Goal: Information Seeking & Learning: Find specific page/section

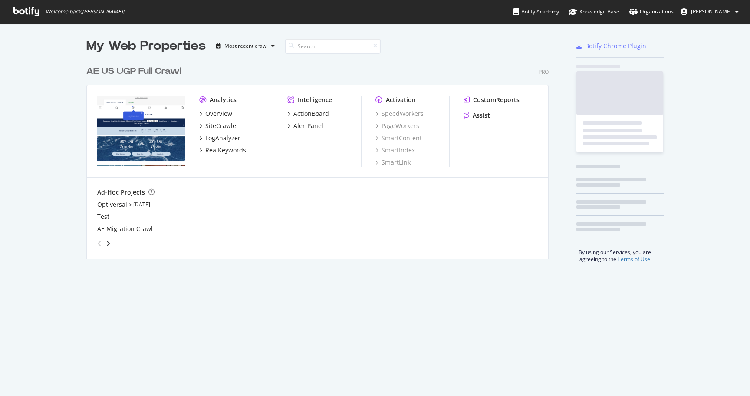
scroll to position [396, 750]
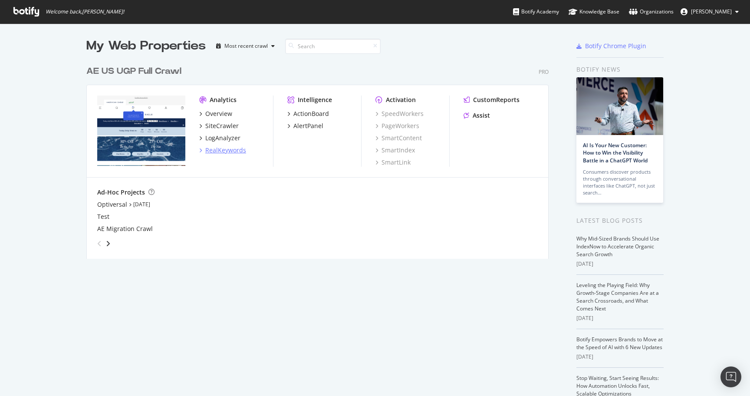
click at [215, 151] on div "RealKeywords" at bounding box center [225, 150] width 41 height 9
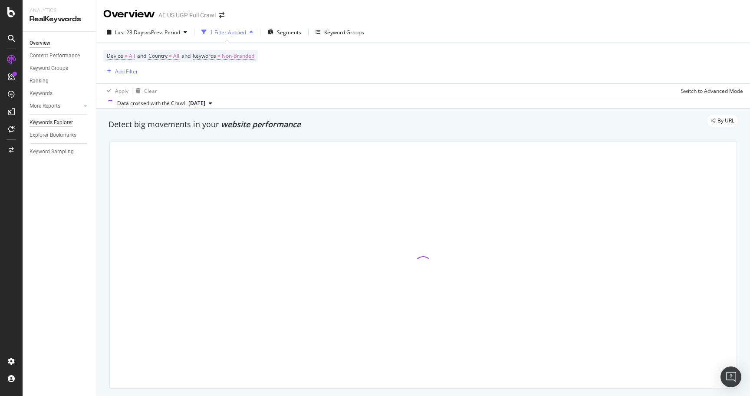
click at [61, 119] on div "Keywords Explorer" at bounding box center [50, 122] width 43 height 9
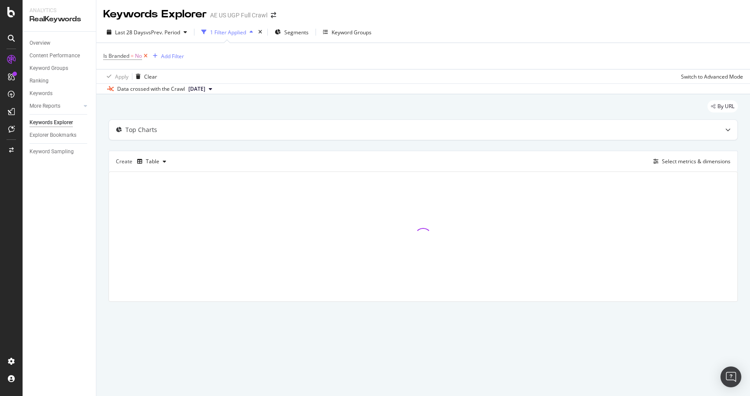
click at [146, 59] on icon at bounding box center [145, 56] width 7 height 9
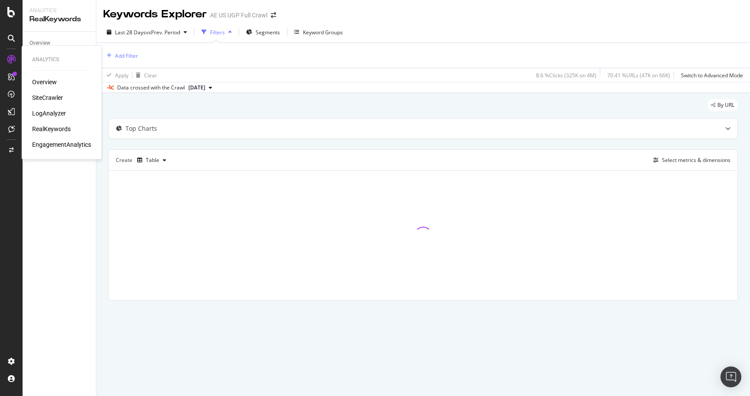
click at [45, 95] on div "SiteCrawler" at bounding box center [47, 97] width 31 height 9
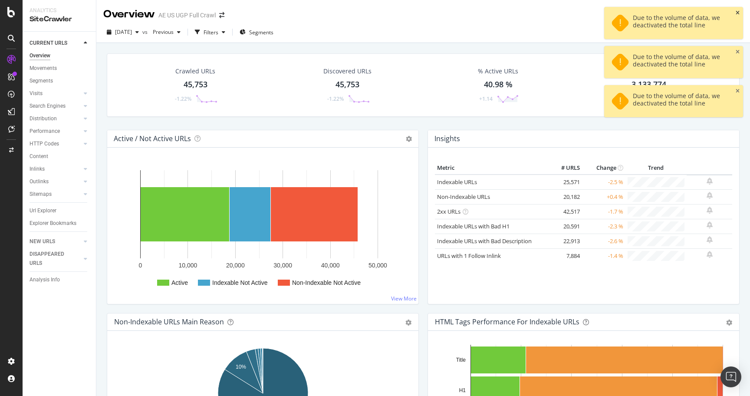
click at [737, 13] on icon "close toast" at bounding box center [737, 12] width 4 height 5
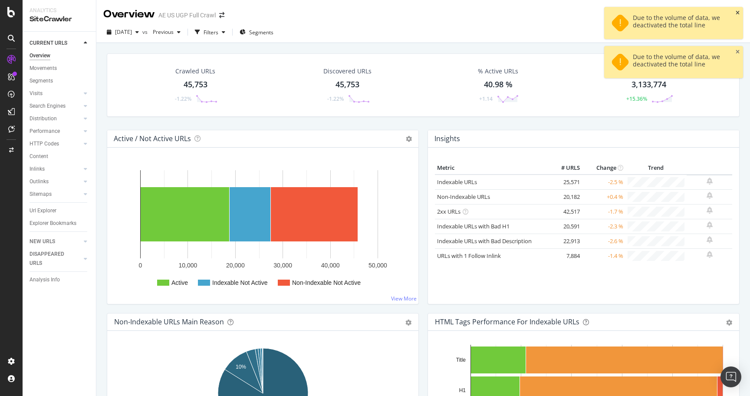
click at [737, 13] on icon "close toast" at bounding box center [737, 12] width 4 height 5
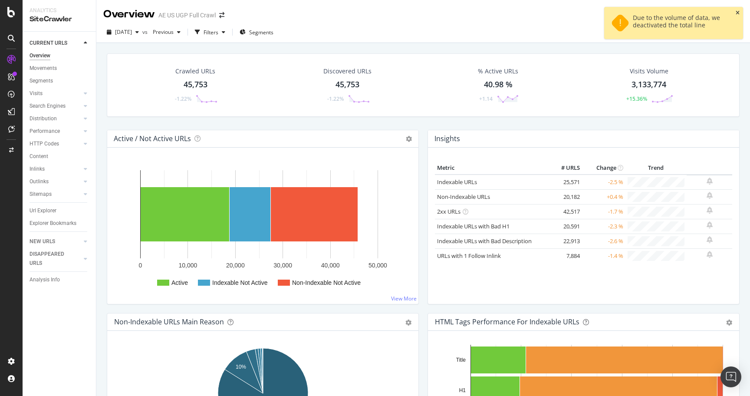
click at [737, 13] on icon "close toast" at bounding box center [737, 12] width 4 height 5
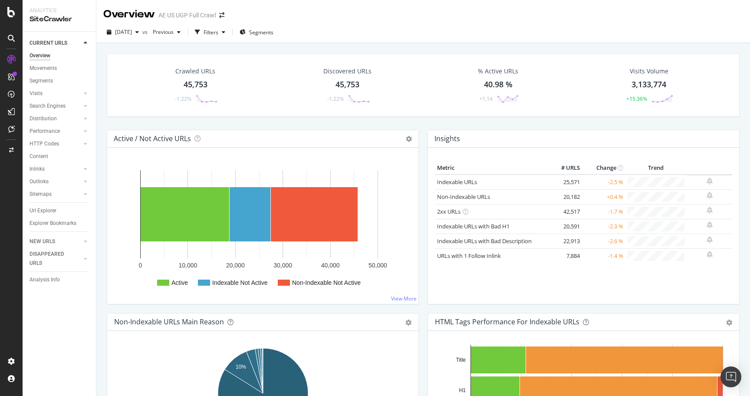
click at [44, 203] on div "Overview Movements Segments Visits Analysis Orphan URLs Search Engines Top Char…" at bounding box center [62, 142] width 66 height 186
click at [44, 210] on div "Url Explorer" at bounding box center [42, 210] width 27 height 9
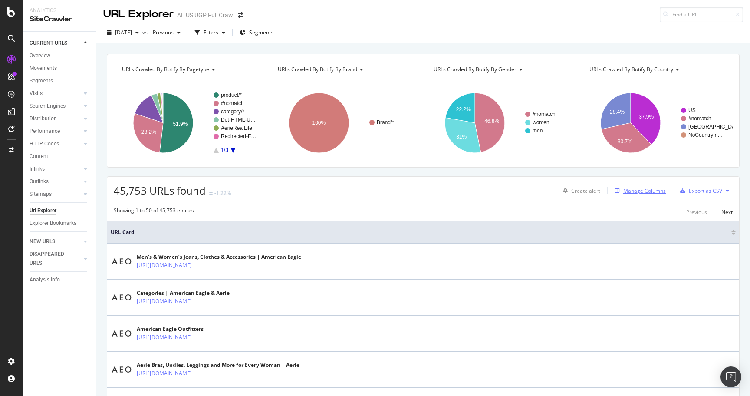
click at [651, 192] on div "Manage Columns" at bounding box center [644, 190] width 43 height 7
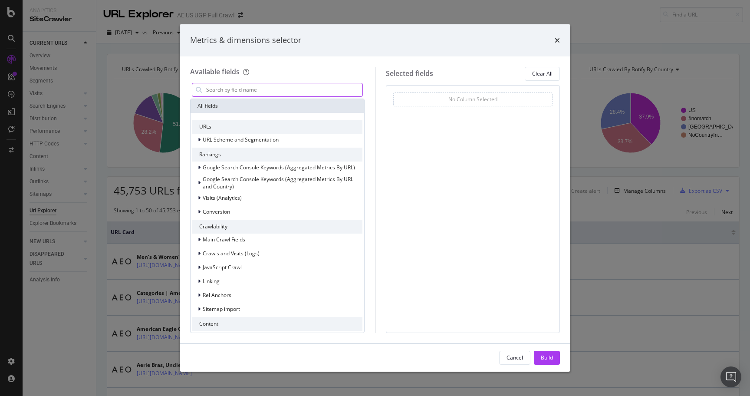
click at [273, 91] on input "modal" at bounding box center [283, 89] width 157 height 13
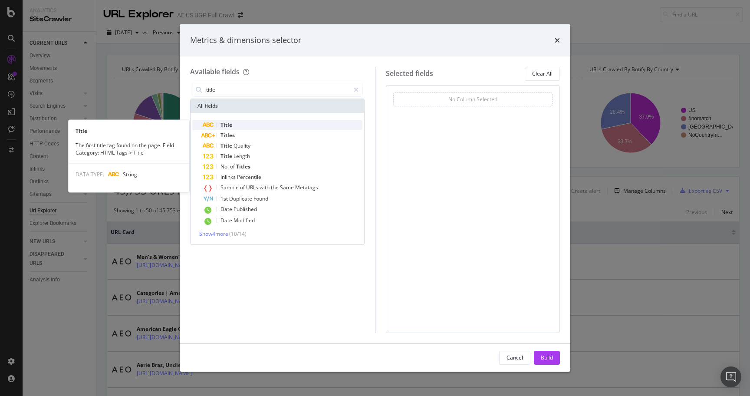
click at [231, 124] on span "Title" at bounding box center [226, 124] width 12 height 7
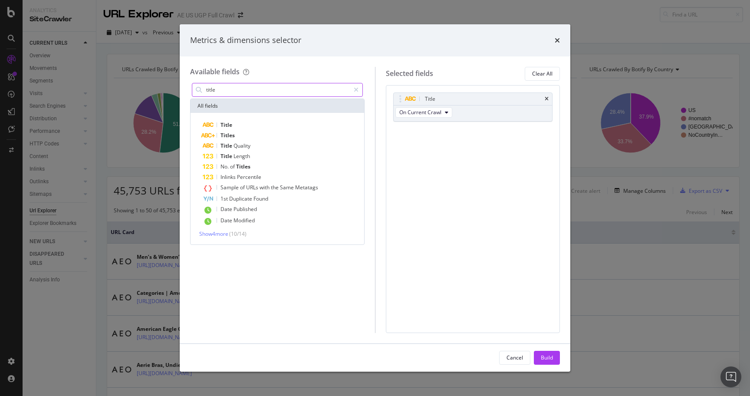
click at [233, 92] on input "title" at bounding box center [277, 89] width 144 height 13
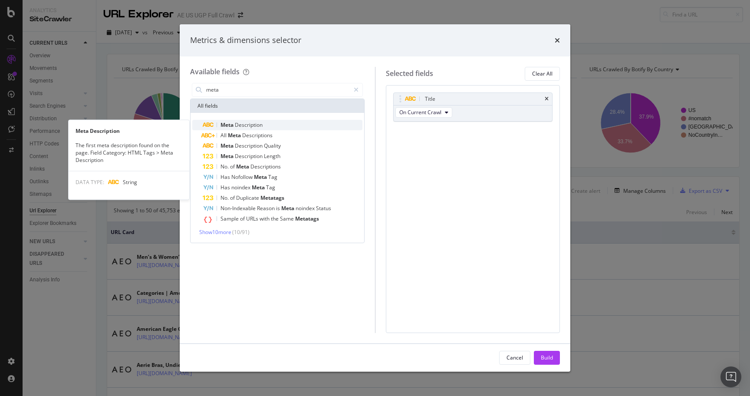
click at [231, 125] on span "Meta" at bounding box center [227, 124] width 14 height 7
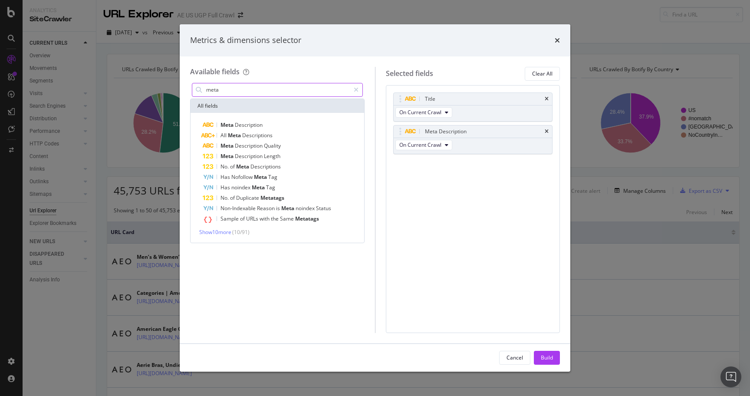
click at [238, 92] on input "meta" at bounding box center [277, 89] width 144 height 13
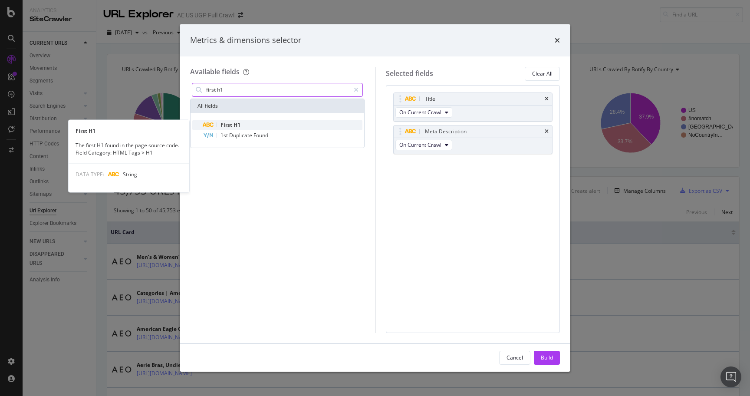
type input "first h1"
click at [242, 123] on div "First H1" at bounding box center [283, 125] width 160 height 10
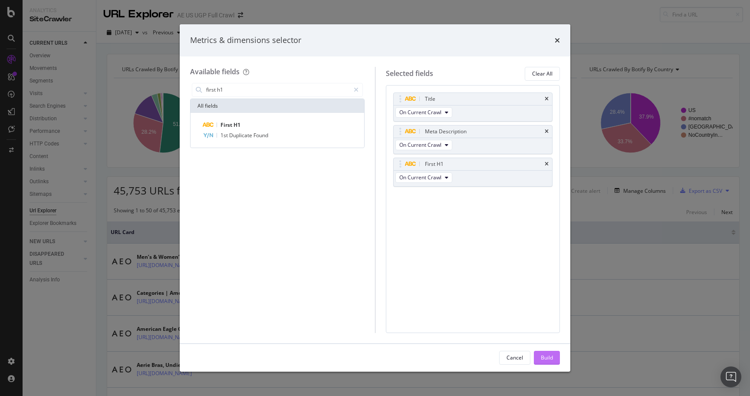
click at [553, 359] on button "Build" at bounding box center [547, 358] width 26 height 14
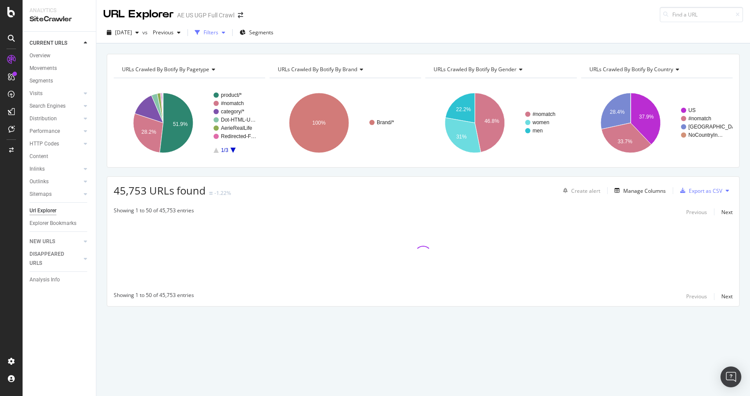
click at [218, 33] on div "Filters" at bounding box center [210, 32] width 15 height 7
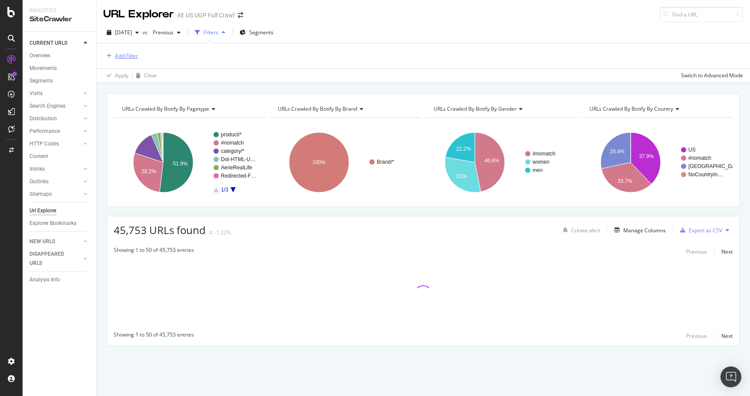
click at [122, 55] on div "Add Filter" at bounding box center [126, 55] width 23 height 7
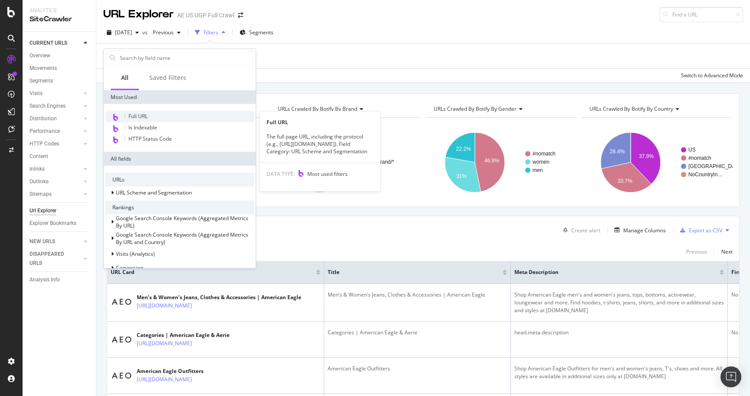
click at [145, 113] on span "Full URL" at bounding box center [137, 115] width 19 height 7
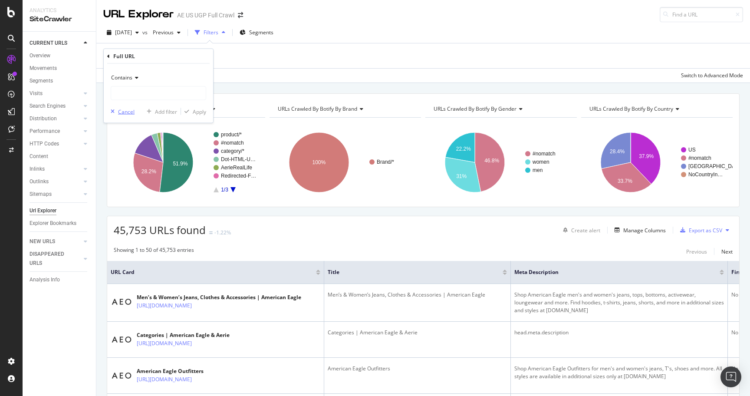
click at [127, 113] on div "Cancel" at bounding box center [126, 111] width 16 height 7
click at [133, 56] on div "Add Filter" at bounding box center [126, 55] width 23 height 7
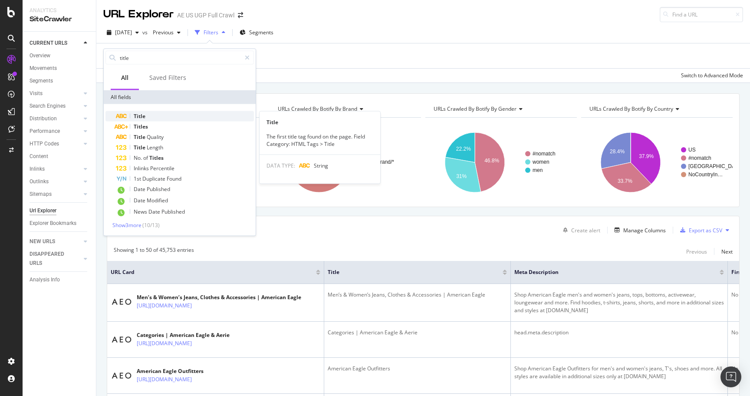
type input "title"
click at [160, 116] on div "Title" at bounding box center [185, 116] width 138 height 10
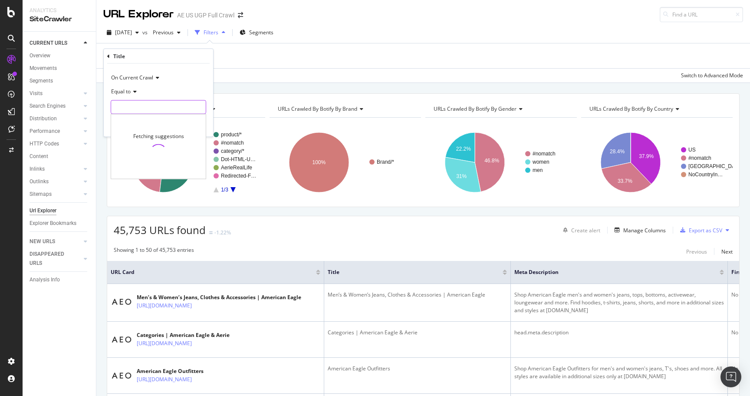
click at [157, 104] on input "text" at bounding box center [158, 107] width 95 height 14
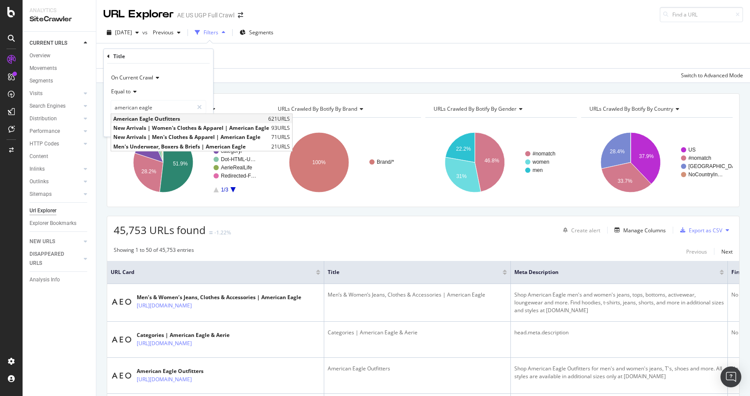
click at [159, 116] on span "American Eagle Outfitters" at bounding box center [189, 118] width 153 height 7
type input "American Eagle Outfitters"
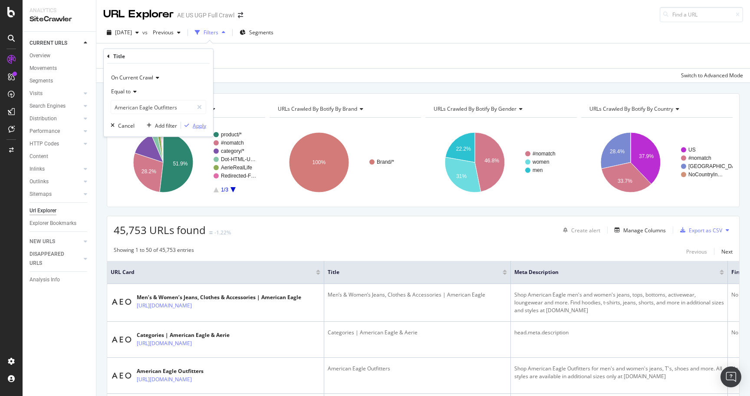
click at [191, 127] on div "button" at bounding box center [187, 125] width 12 height 5
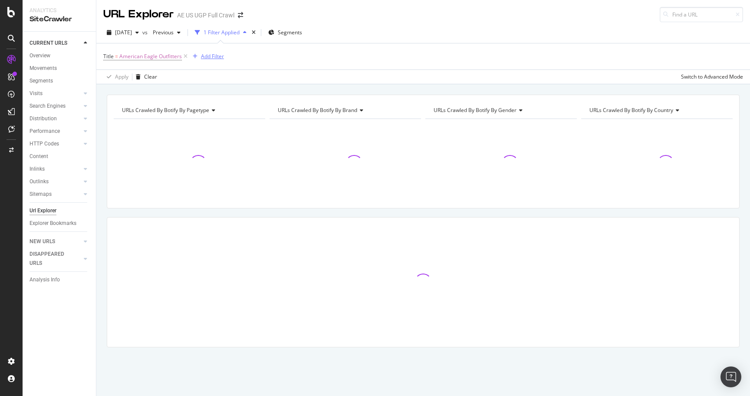
click at [222, 57] on div "Add Filter" at bounding box center [212, 55] width 23 height 7
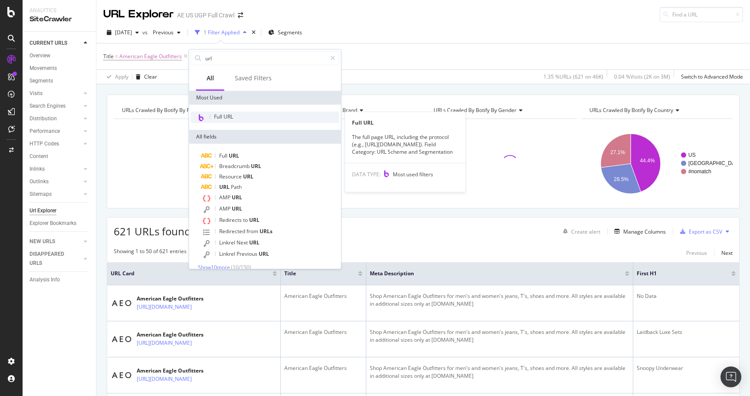
type input "url"
click at [230, 118] on span "Full URL" at bounding box center [223, 116] width 19 height 7
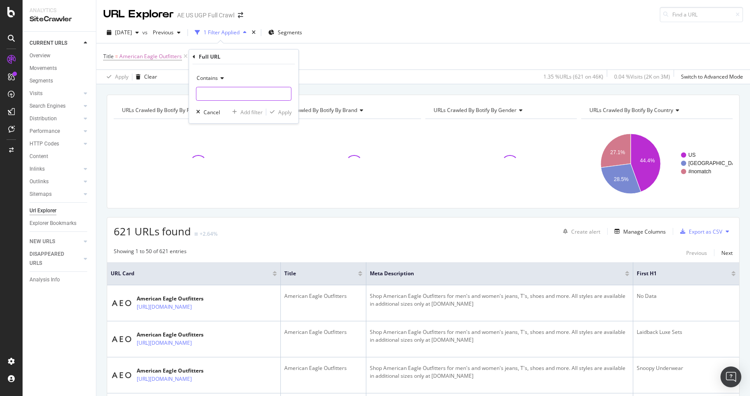
click at [225, 93] on input "text" at bounding box center [244, 94] width 95 height 14
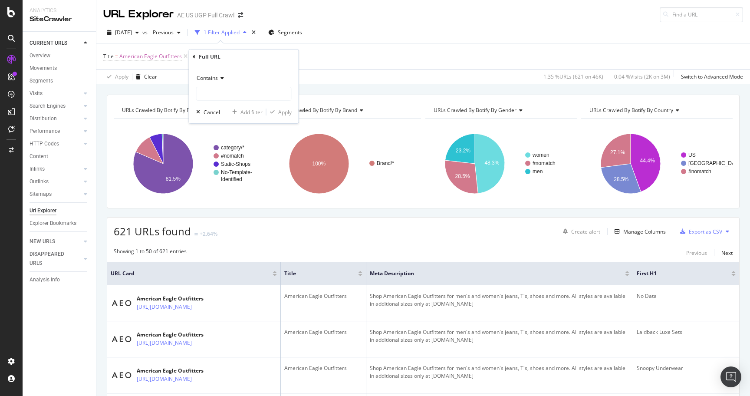
click at [214, 79] on span "Contains" at bounding box center [207, 77] width 21 height 7
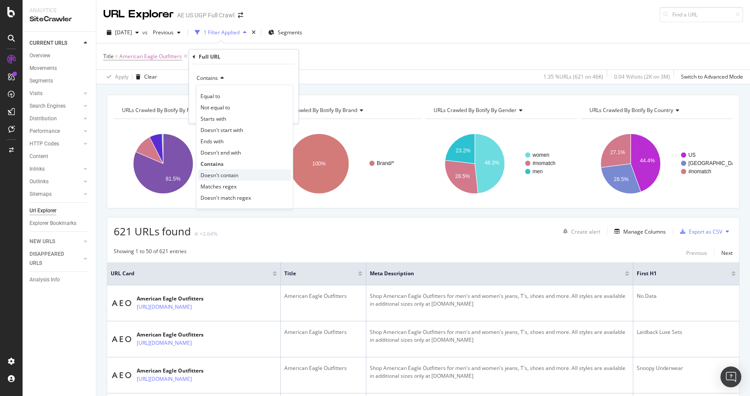
click at [222, 171] on span "Doesn't contain" at bounding box center [219, 174] width 38 height 7
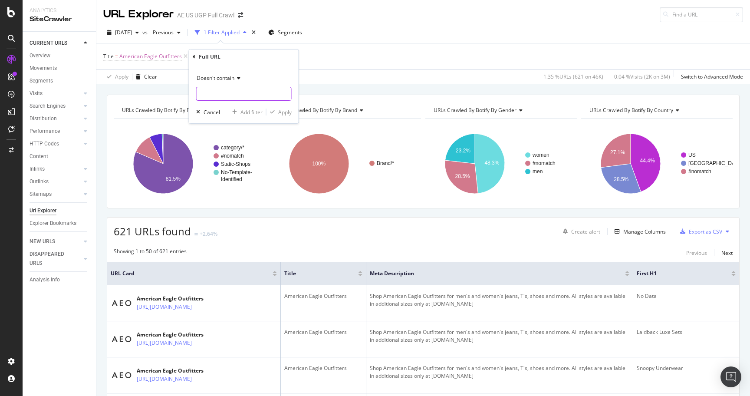
click at [228, 95] on input "text" at bounding box center [244, 94] width 95 height 14
type input "aerie"
click at [282, 111] on div "Apply" at bounding box center [284, 111] width 13 height 7
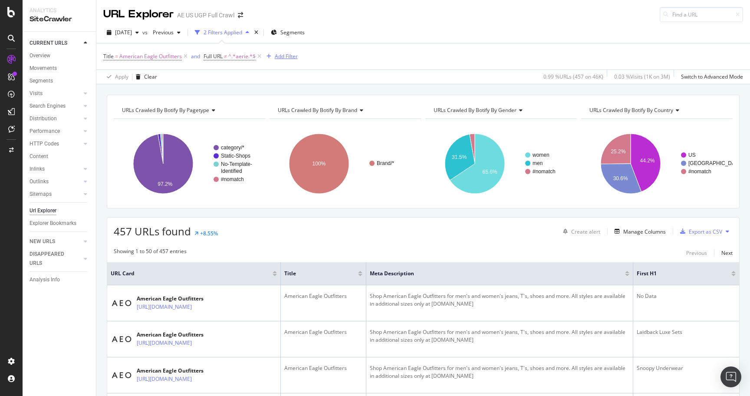
click at [280, 54] on div "Add Filter" at bounding box center [286, 55] width 23 height 7
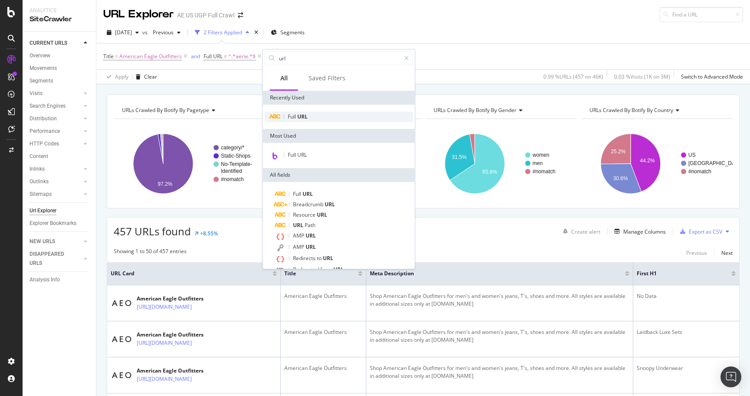
click at [308, 115] on div "Full URL" at bounding box center [339, 116] width 148 height 10
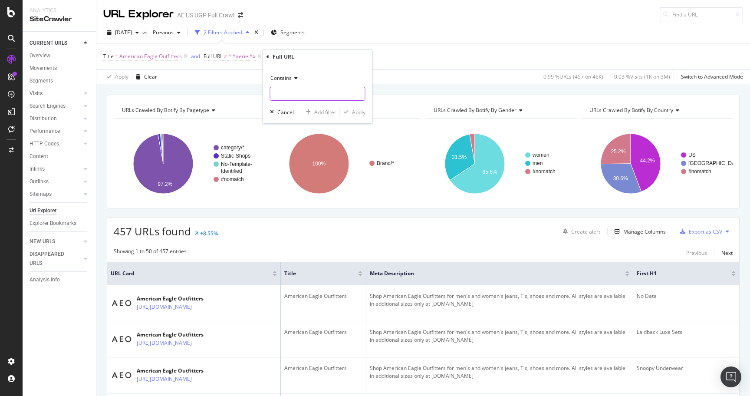
click at [304, 96] on input "text" at bounding box center [317, 94] width 95 height 14
click at [286, 78] on span "Contains" at bounding box center [280, 77] width 21 height 7
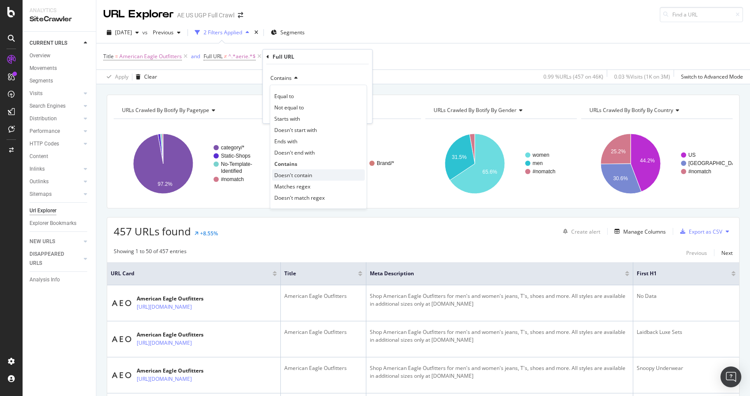
click at [295, 173] on span "Doesn't contain" at bounding box center [293, 174] width 38 height 7
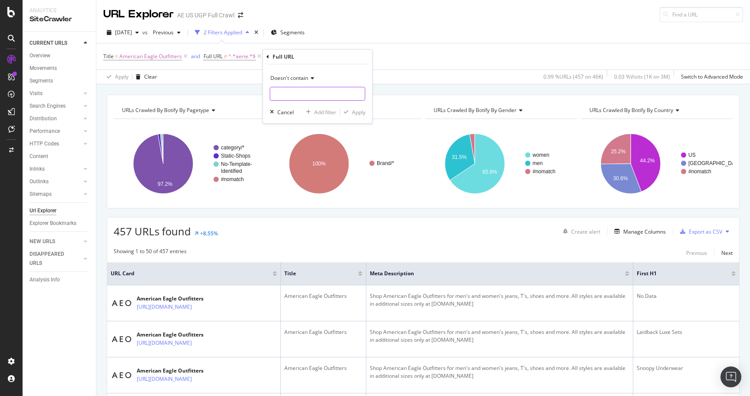
click at [306, 88] on input "text" at bounding box center [317, 94] width 95 height 14
type input "filter"
click at [361, 115] on div "Apply" at bounding box center [358, 111] width 13 height 7
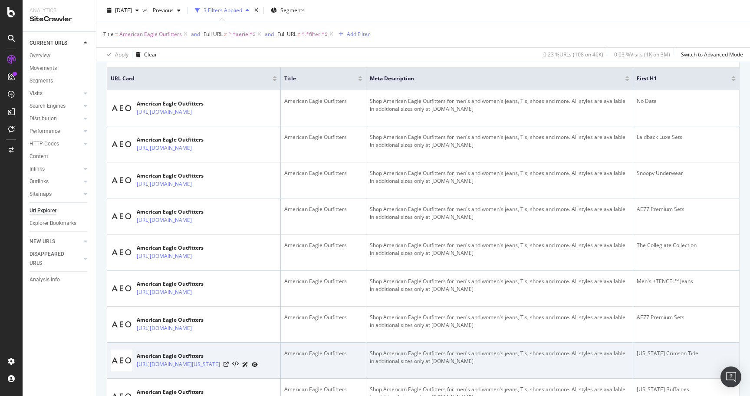
scroll to position [236, 0]
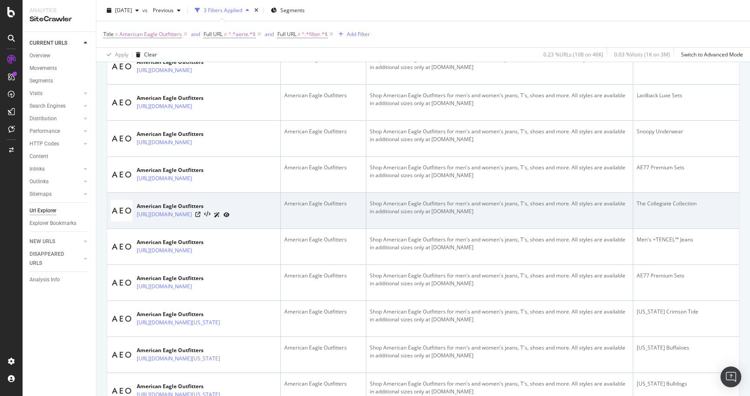
click at [229, 219] on div "[URL][DOMAIN_NAME]" at bounding box center [183, 214] width 93 height 9
click at [200, 217] on icon at bounding box center [197, 214] width 5 height 5
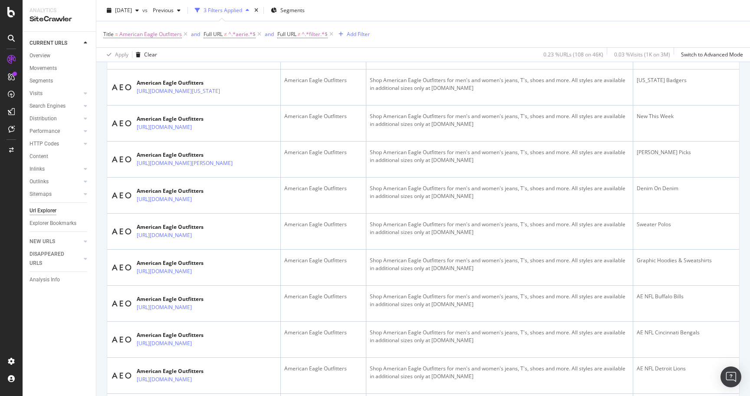
scroll to position [952, 0]
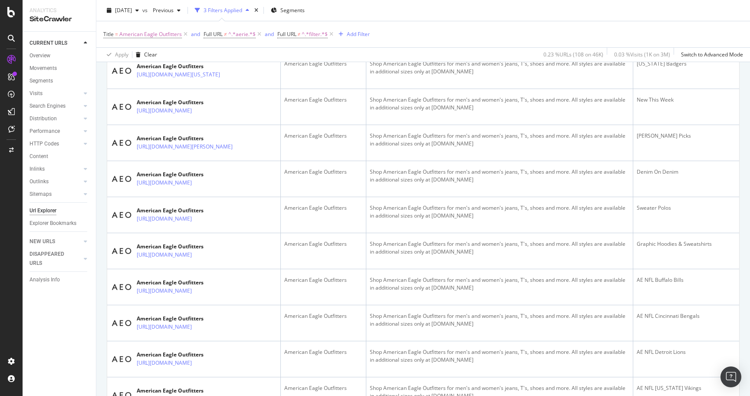
click at [334, 32] on div "American Eagle Outfitters" at bounding box center [323, 28] width 78 height 8
click at [340, 32] on div "American Eagle Outfitters" at bounding box center [323, 28] width 78 height 8
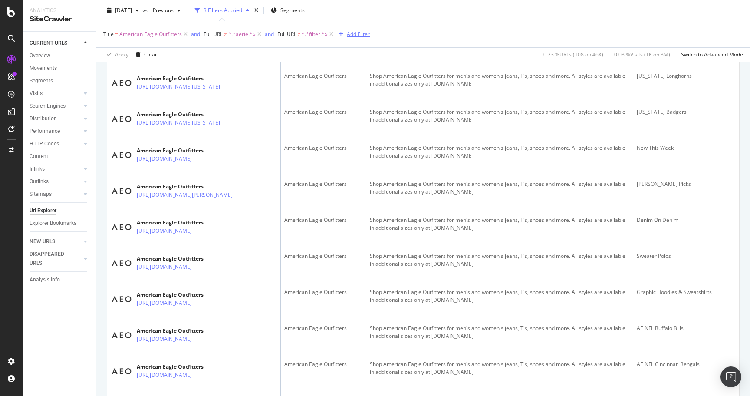
click at [351, 33] on div "Add Filter" at bounding box center [358, 33] width 23 height 7
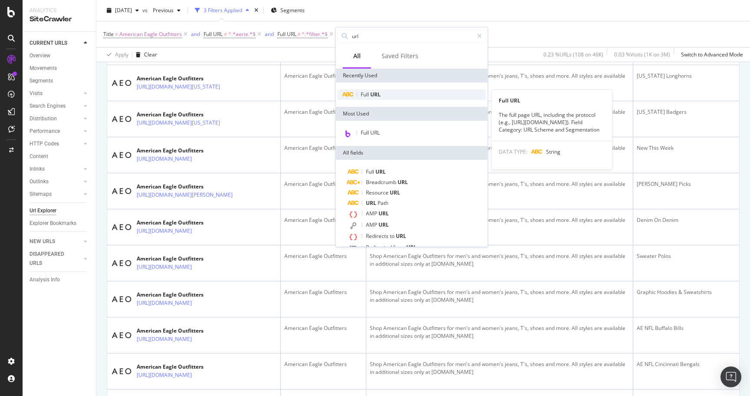
click at [368, 96] on span "Full" at bounding box center [365, 94] width 10 height 7
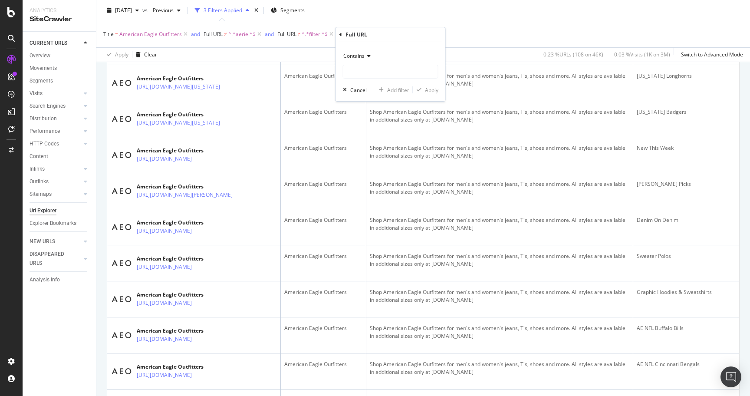
click at [378, 79] on div "Contains Cancel Add filter Apply" at bounding box center [390, 71] width 109 height 59
click at [373, 73] on input "text" at bounding box center [390, 72] width 95 height 14
type input "/c/"
click at [434, 93] on div "Apply" at bounding box center [425, 90] width 25 height 8
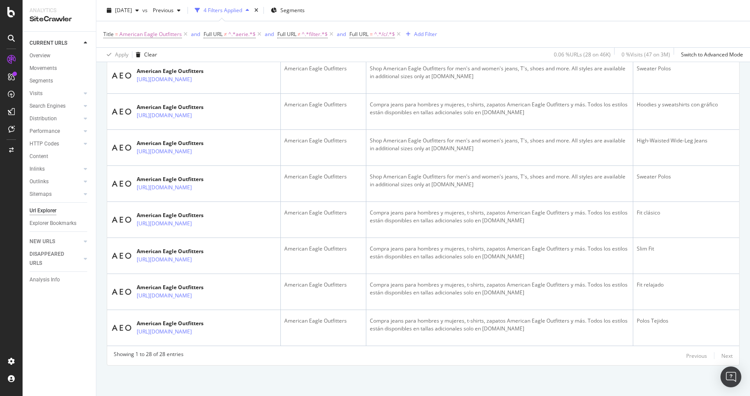
scroll to position [1201, 0]
click at [320, 351] on div "Showing 1 to 28 of 28 entries Previous Next" at bounding box center [423, 355] width 632 height 10
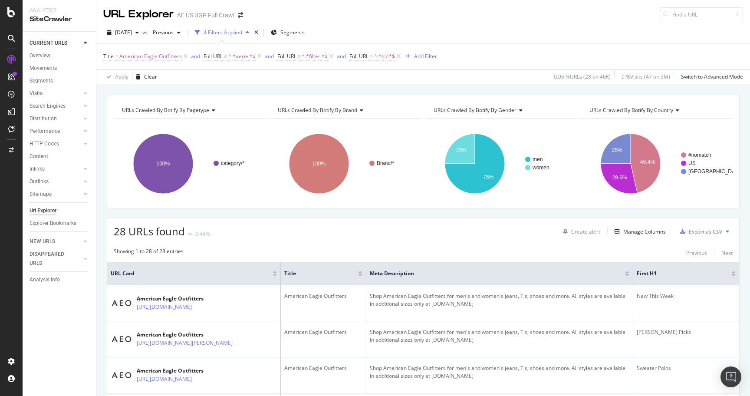
scroll to position [151, 0]
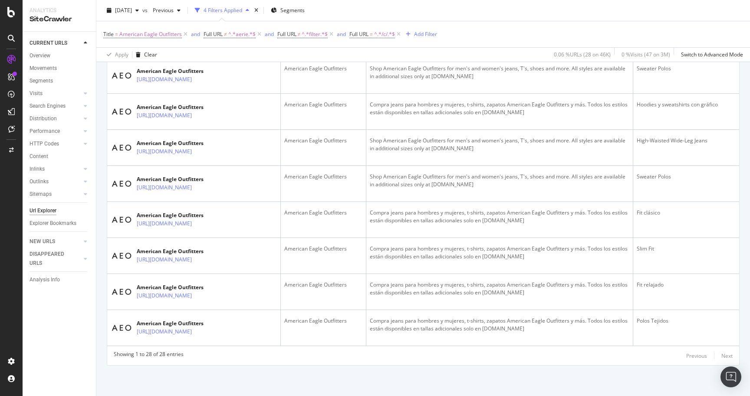
scroll to position [1018, 0]
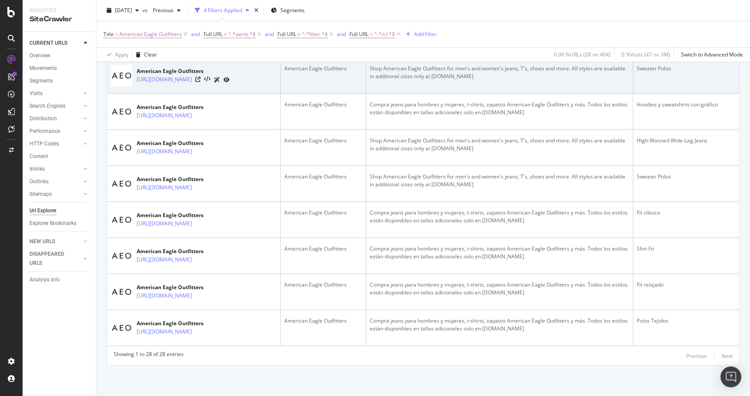
click at [312, 72] on div "American Eagle Outfitters" at bounding box center [323, 69] width 78 height 8
click at [324, 72] on div "American Eagle Outfitters" at bounding box center [323, 69] width 78 height 8
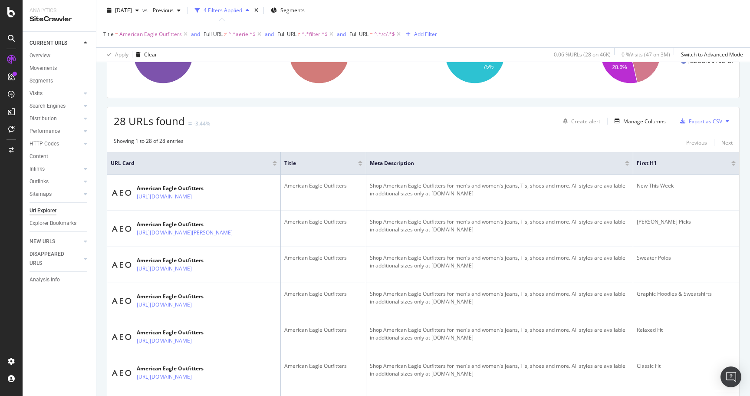
scroll to position [0, 0]
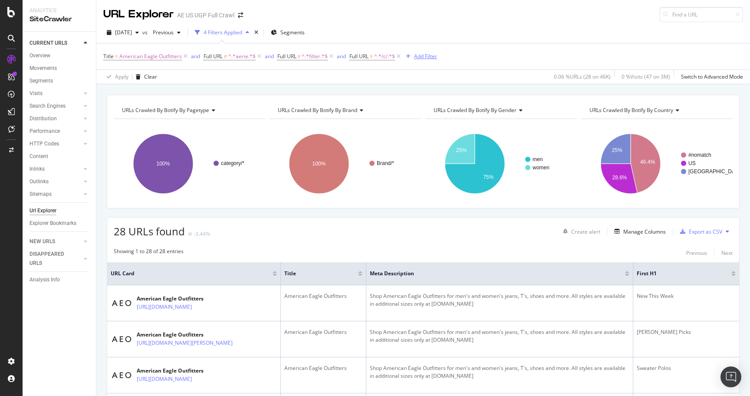
click at [425, 56] on div "Add Filter" at bounding box center [425, 55] width 23 height 7
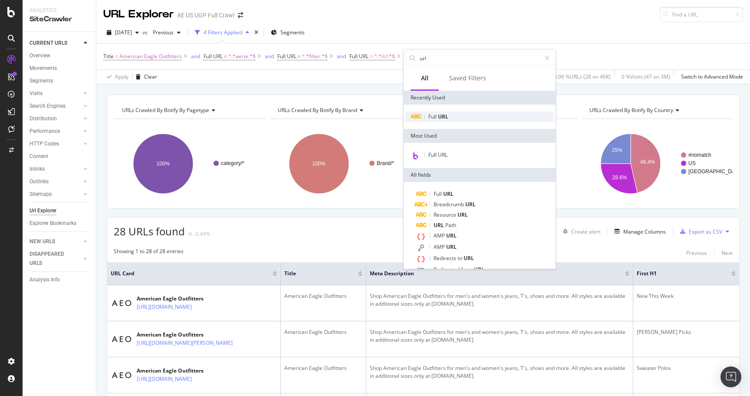
click at [434, 120] on span "Full" at bounding box center [433, 116] width 10 height 7
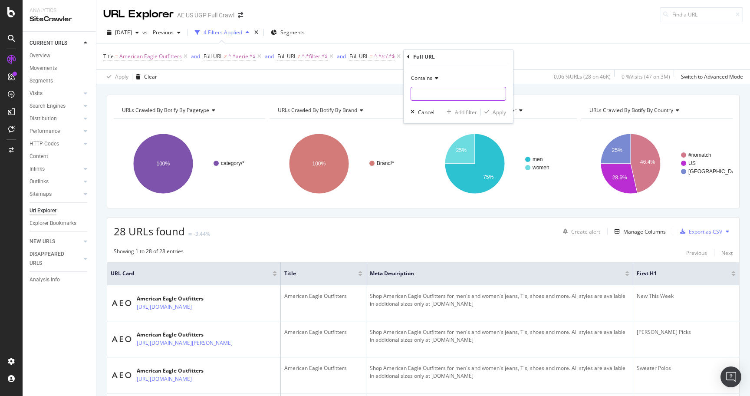
click at [433, 92] on input "text" at bounding box center [458, 94] width 95 height 14
type input "/us/en/"
click at [486, 115] on icon "button" at bounding box center [486, 111] width 5 height 5
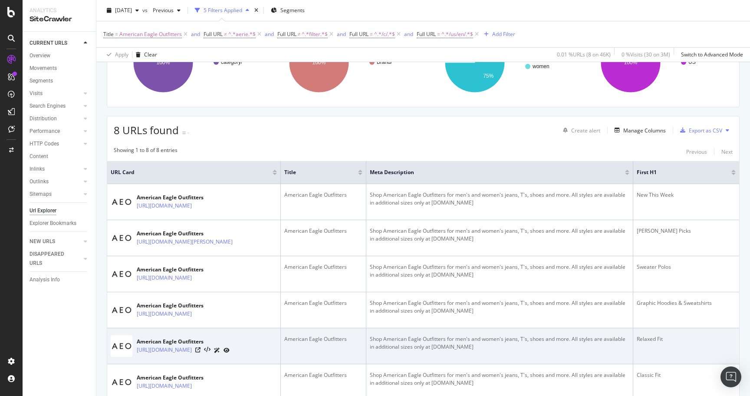
scroll to position [290, 0]
